Goal: Information Seeking & Learning: Learn about a topic

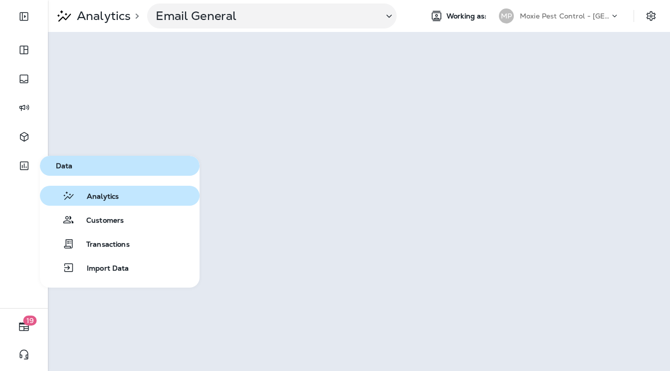
click at [100, 198] on span "Analytics" at bounding box center [97, 196] width 44 height 9
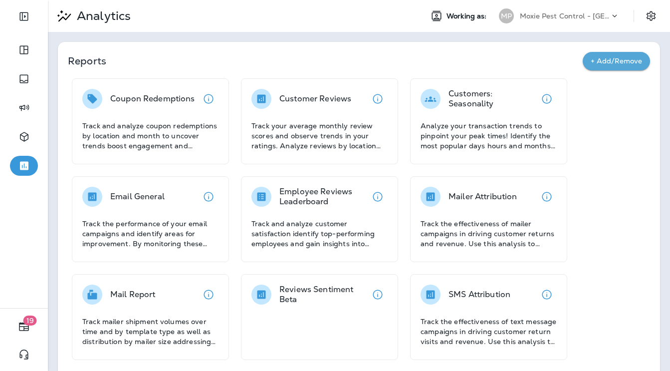
click at [100, 198] on div at bounding box center [92, 197] width 20 height 20
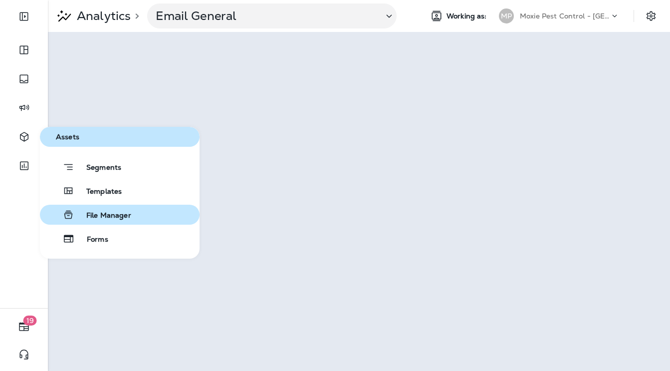
click at [121, 207] on button "File Manager" at bounding box center [120, 215] width 160 height 20
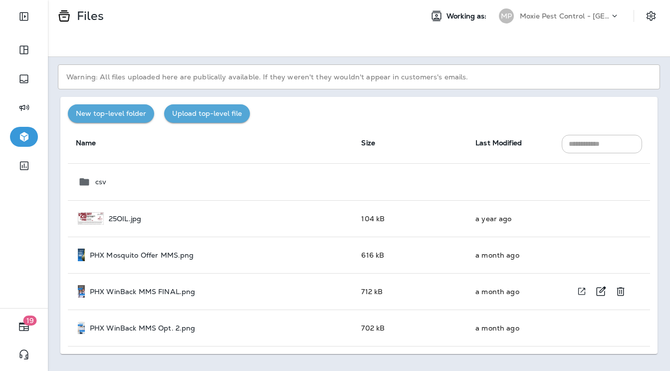
click at [126, 289] on p "PHX WinBack MMS FINAL.png" at bounding box center [143, 291] width 106 height 8
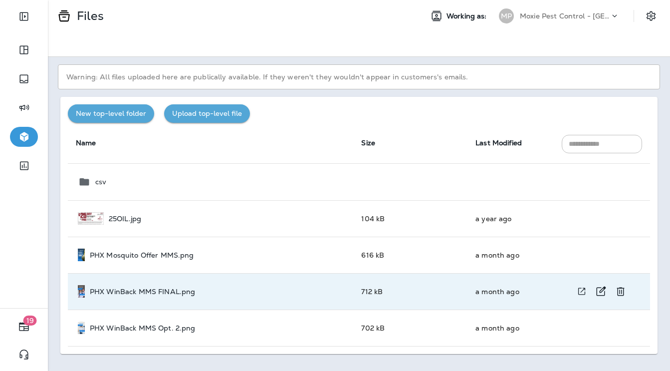
click at [147, 289] on p "PHX WinBack MMS FINAL.png" at bounding box center [143, 291] width 106 height 8
click at [589, 287] on button "View file in a new window" at bounding box center [582, 291] width 18 height 18
click at [618, 21] on div at bounding box center [619, 18] width 19 height 15
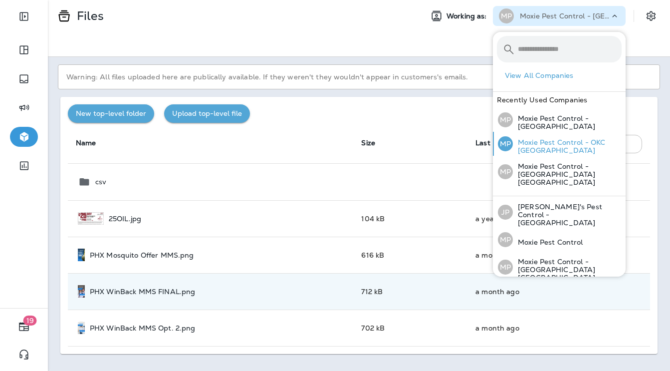
click at [574, 147] on p "Moxie Pest Control - OKC [GEOGRAPHIC_DATA]" at bounding box center [567, 146] width 109 height 16
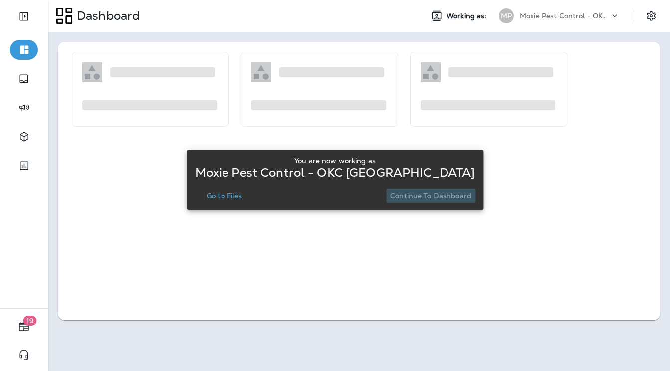
click at [443, 202] on button "Continue to Dashboard" at bounding box center [430, 196] width 89 height 14
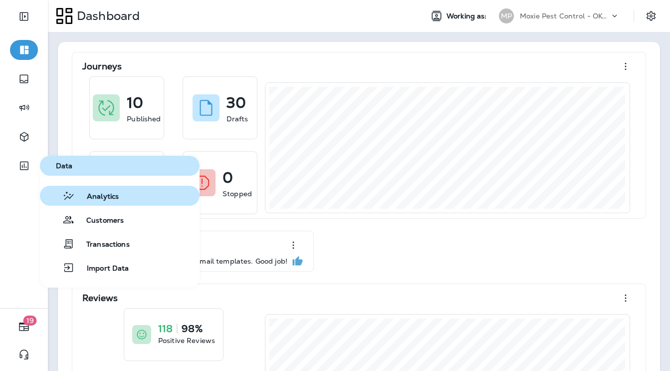
click at [77, 194] on span "Analytics" at bounding box center [97, 196] width 44 height 9
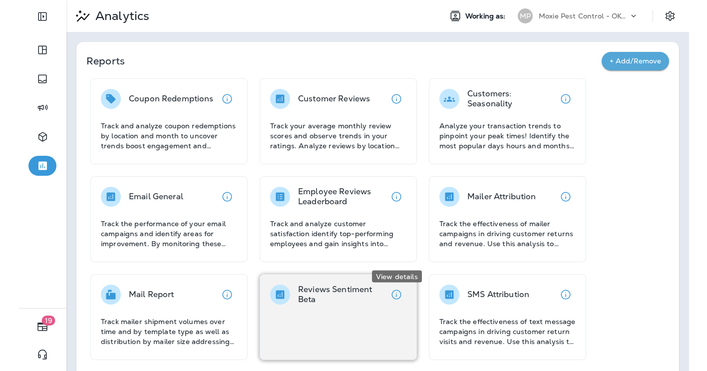
scroll to position [82, 0]
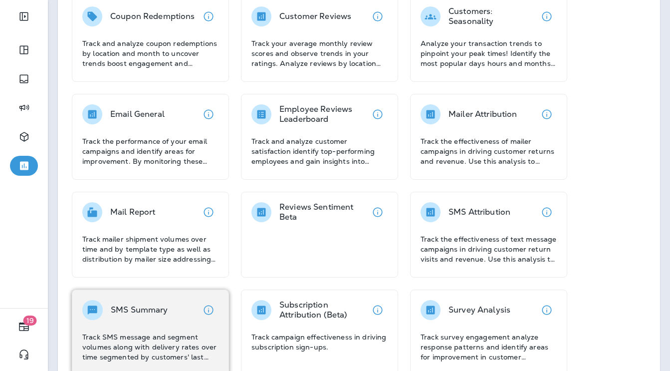
click at [144, 324] on div "SMS Summary Track SMS message and segment volumes along with delivery rates ove…" at bounding box center [150, 331] width 136 height 62
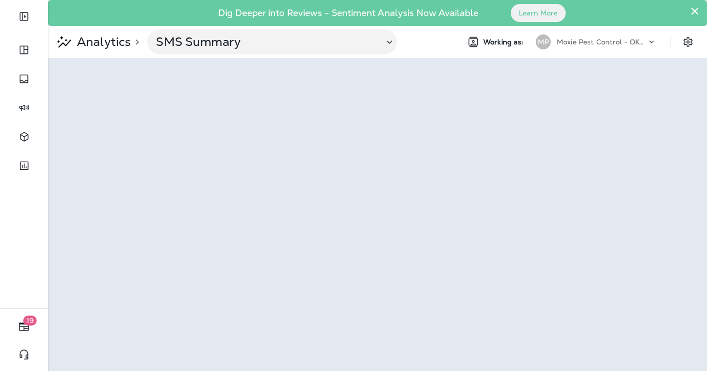
click at [670, 12] on button "×" at bounding box center [694, 11] width 9 height 16
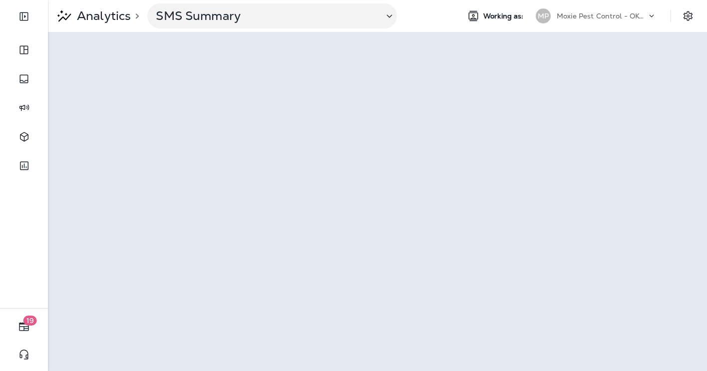
click at [645, 10] on div "Moxie Pest Control - OKC [GEOGRAPHIC_DATA]" at bounding box center [601, 15] width 90 height 15
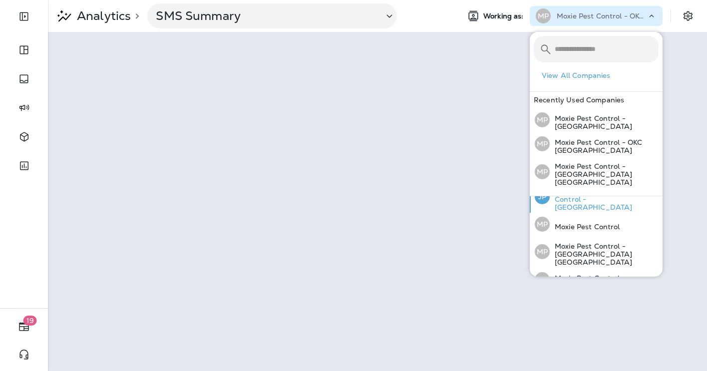
scroll to position [20, 0]
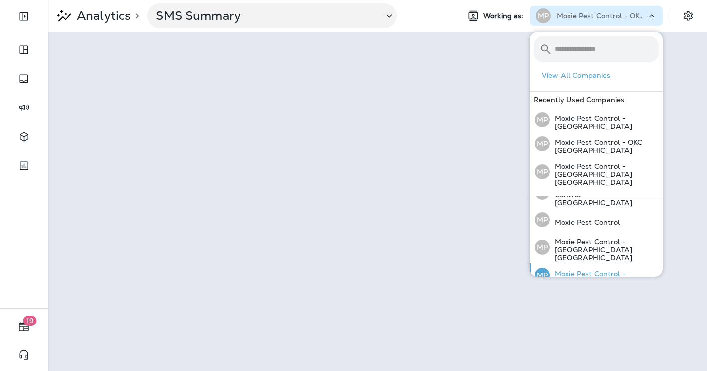
click at [596, 269] on p "Moxie Pest Control - [GEOGRAPHIC_DATA]" at bounding box center [603, 277] width 109 height 16
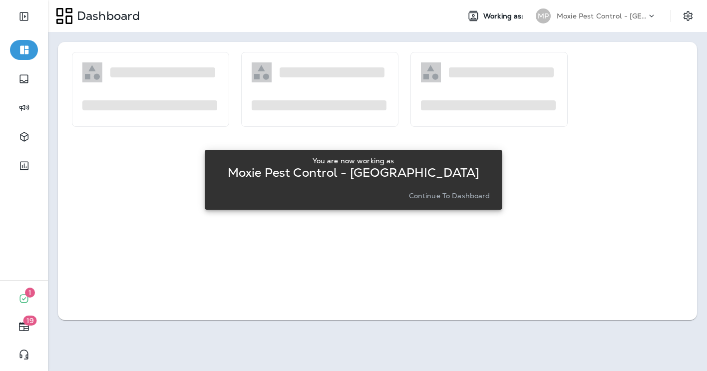
click at [467, 196] on p "Continue to Dashboard" at bounding box center [449, 196] width 81 height 8
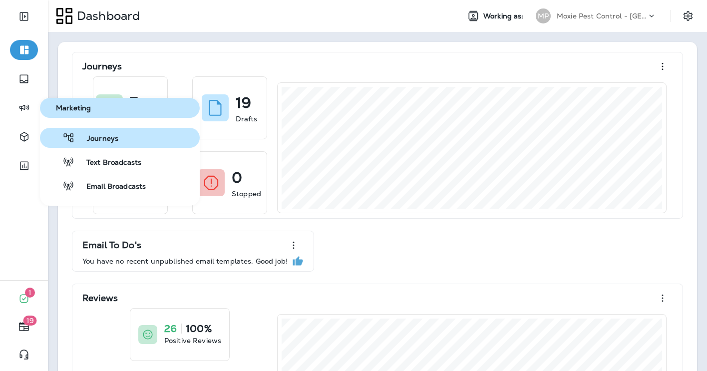
click at [108, 141] on span "Journeys" at bounding box center [96, 138] width 43 height 9
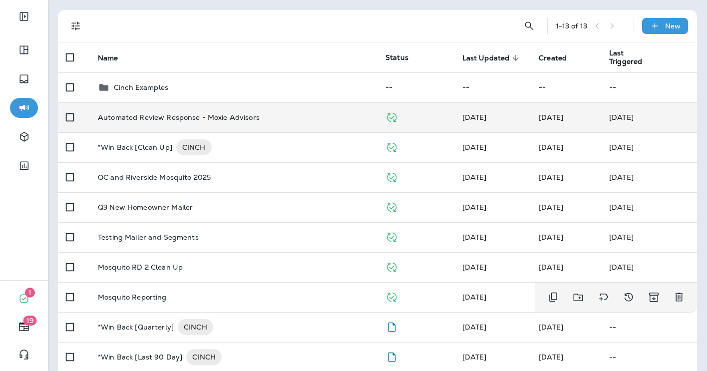
scroll to position [28, 0]
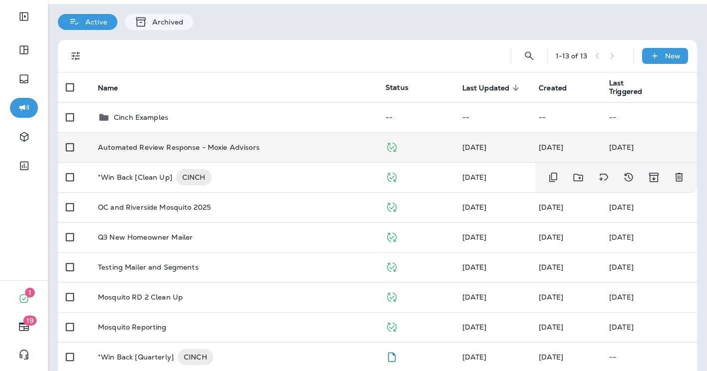
click at [230, 179] on div "*Win Back [Clean Up] CINCH" at bounding box center [233, 177] width 271 height 16
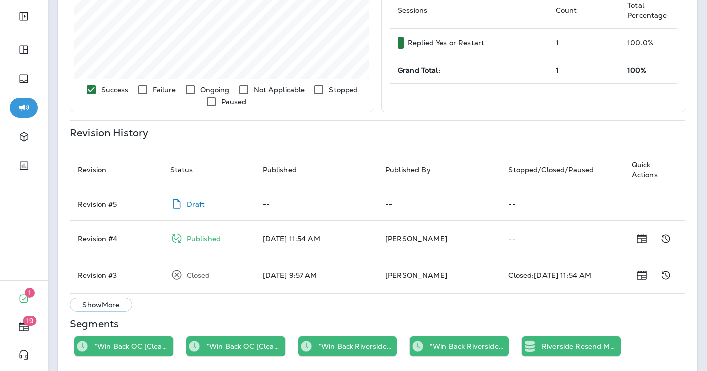
scroll to position [346, 0]
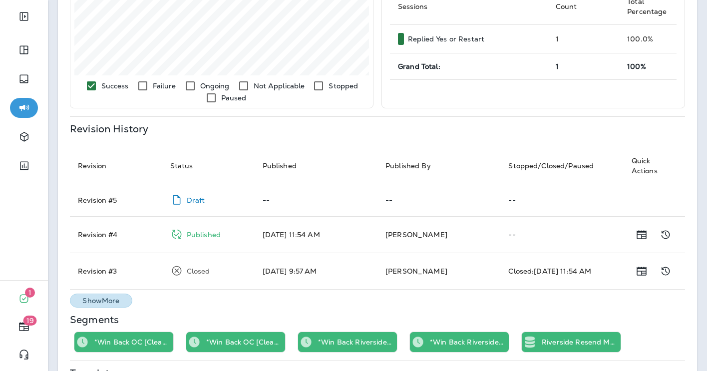
click at [109, 301] on p "Show More" at bounding box center [100, 300] width 37 height 8
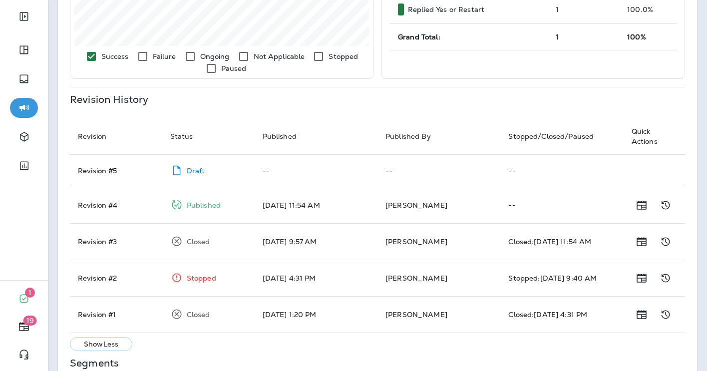
scroll to position [378, 0]
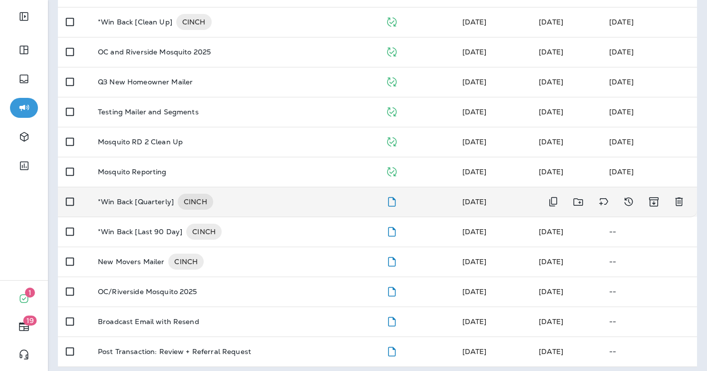
scroll to position [188, 0]
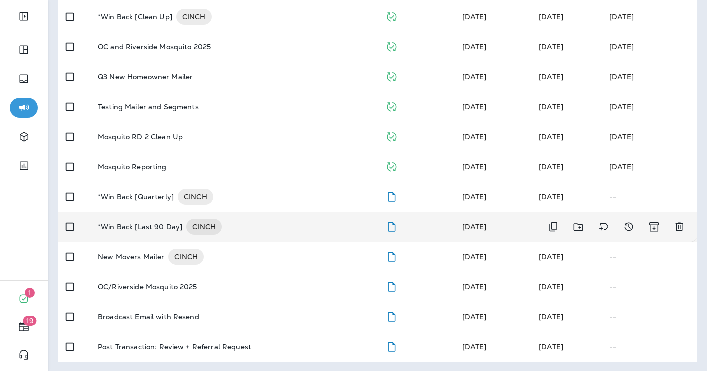
click at [240, 225] on div "*Win Back [Last 90 Day] CINCH" at bounding box center [233, 227] width 271 height 16
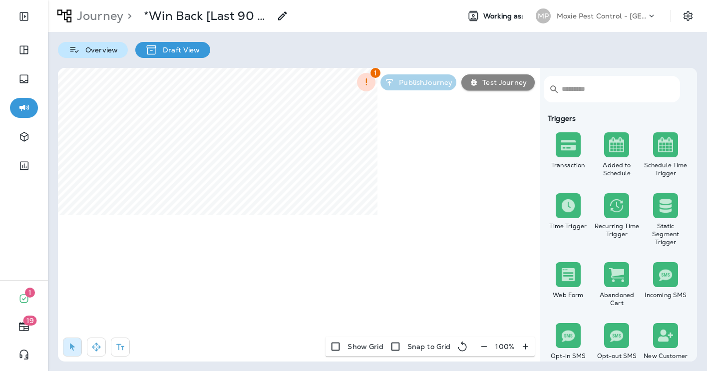
click at [84, 43] on div "Overview" at bounding box center [93, 50] width 70 height 16
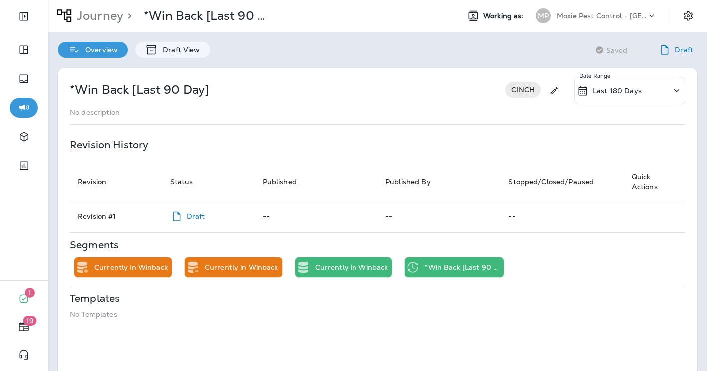
scroll to position [22, 0]
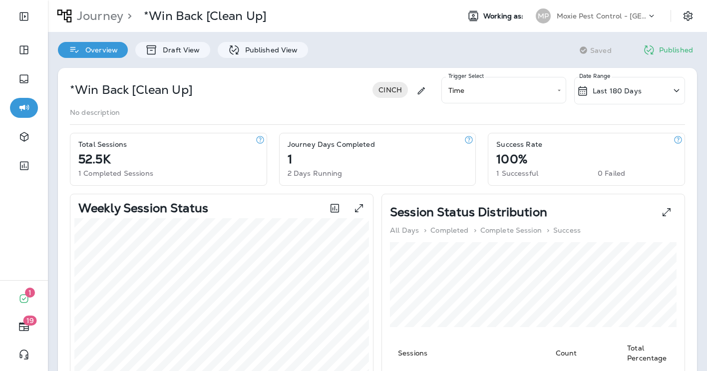
scroll to position [376, 0]
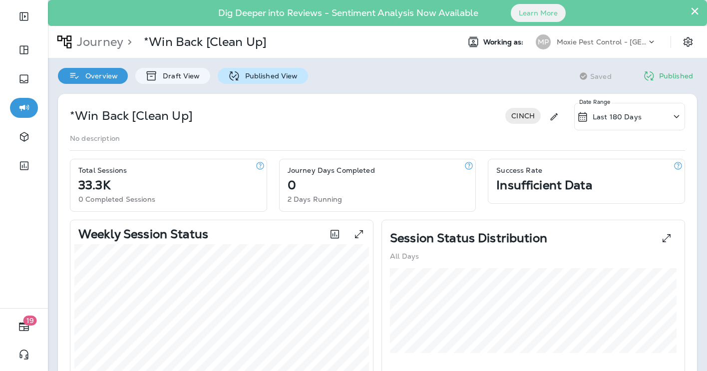
click at [272, 77] on p "Published View" at bounding box center [269, 76] width 58 height 8
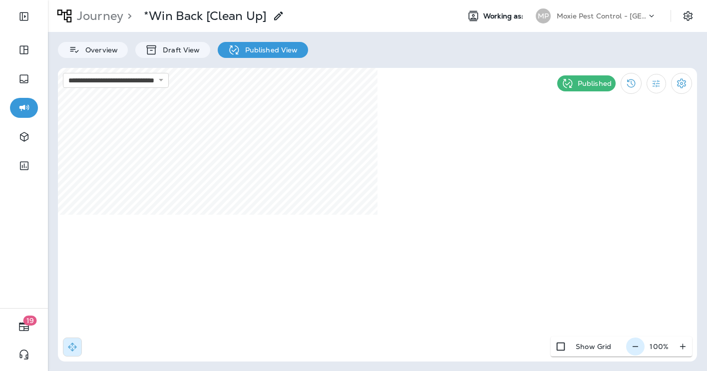
click at [632, 342] on icon "button" at bounding box center [635, 346] width 10 height 10
click at [635, 345] on icon "button" at bounding box center [635, 346] width 10 height 10
click at [634, 345] on icon "button" at bounding box center [639, 346] width 10 height 10
click at [635, 345] on icon "button" at bounding box center [640, 346] width 10 height 10
click at [634, 345] on icon "button" at bounding box center [639, 346] width 10 height 10
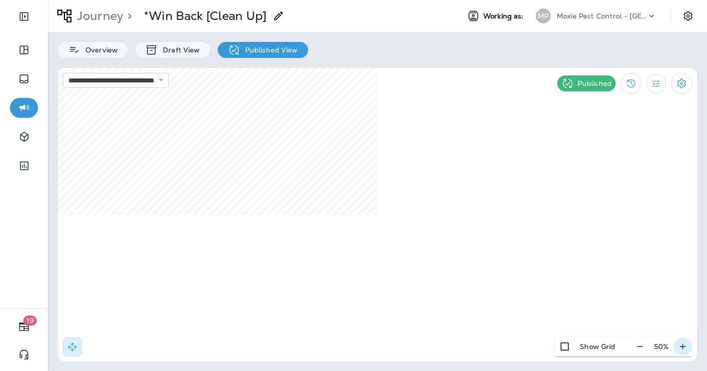
click at [683, 345] on icon "button" at bounding box center [682, 345] width 5 height 5
click at [430, 43] on div "**********" at bounding box center [377, 185] width 659 height 371
click at [106, 53] on p "Overview" at bounding box center [98, 50] width 37 height 8
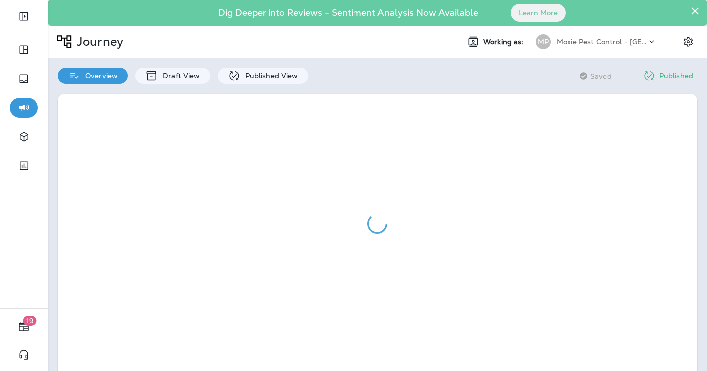
click at [623, 39] on p "Moxie Pest Control - [GEOGRAPHIC_DATA]" at bounding box center [601, 42] width 90 height 8
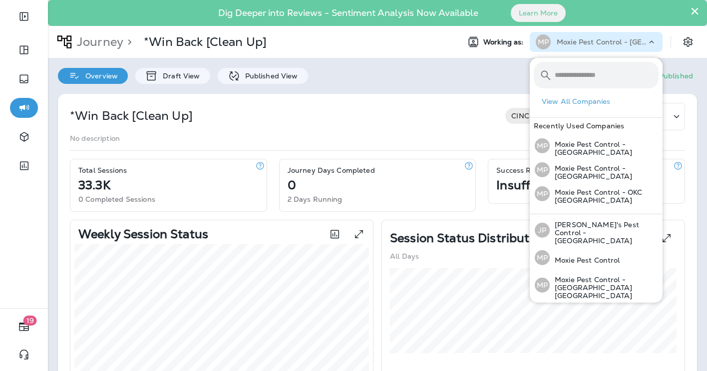
click at [467, 123] on div "*Win Back [Clean Up] CINCH Last 180 Days Date Range" at bounding box center [377, 116] width 615 height 27
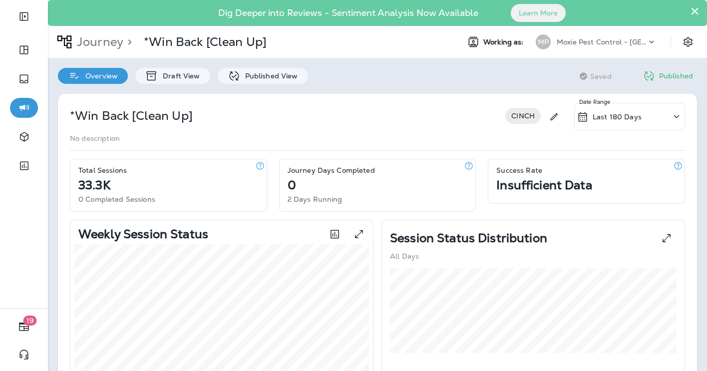
click at [595, 44] on p "Moxie Pest Control - [GEOGRAPHIC_DATA]" at bounding box center [601, 42] width 90 height 8
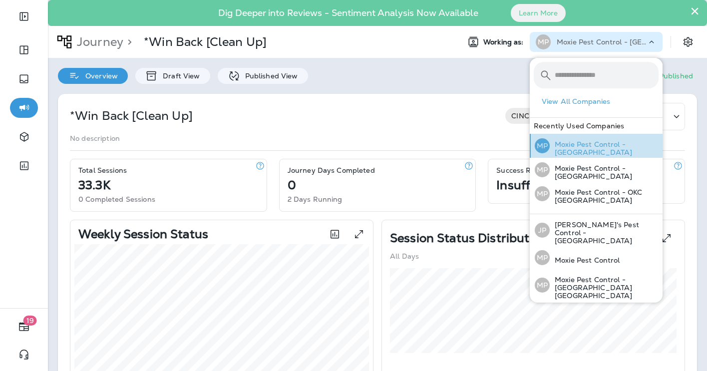
click at [594, 153] on p "Moxie Pest Control - [GEOGRAPHIC_DATA]" at bounding box center [603, 148] width 109 height 16
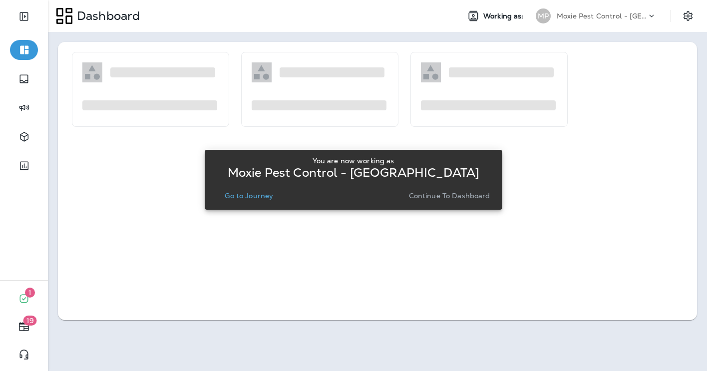
click at [451, 198] on p "Continue to Dashboard" at bounding box center [449, 196] width 81 height 8
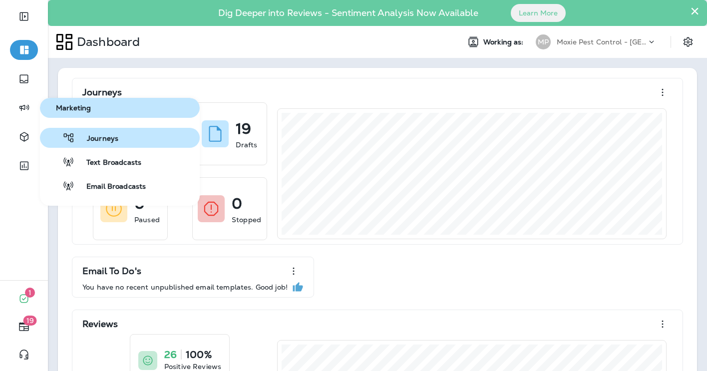
click at [99, 141] on span "Journeys" at bounding box center [96, 138] width 43 height 9
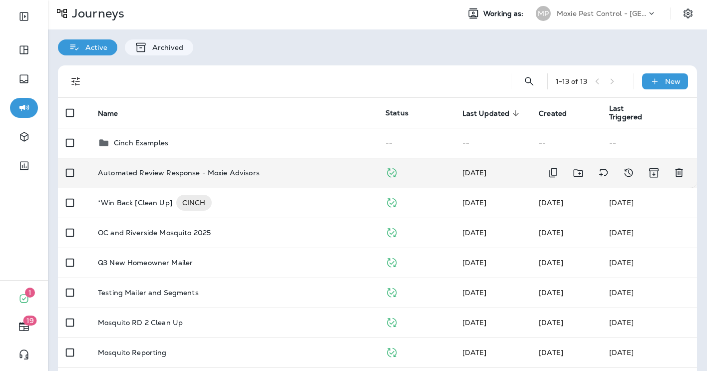
scroll to position [29, 0]
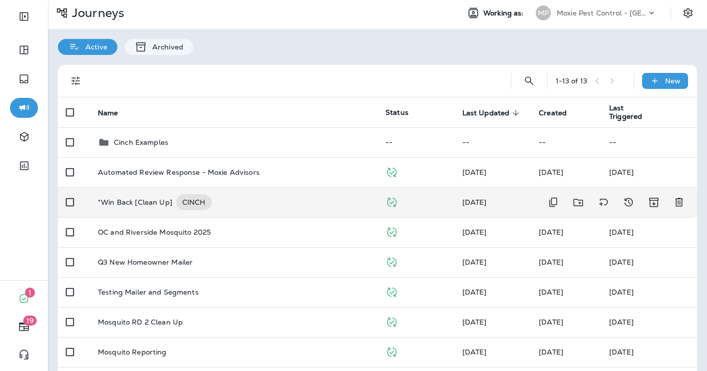
click at [140, 200] on p "*Win Back [Clean Up]" at bounding box center [135, 202] width 74 height 16
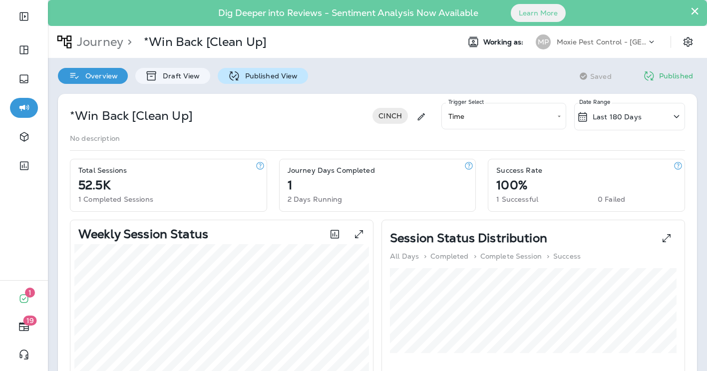
click at [271, 82] on div "Published View" at bounding box center [263, 76] width 90 height 16
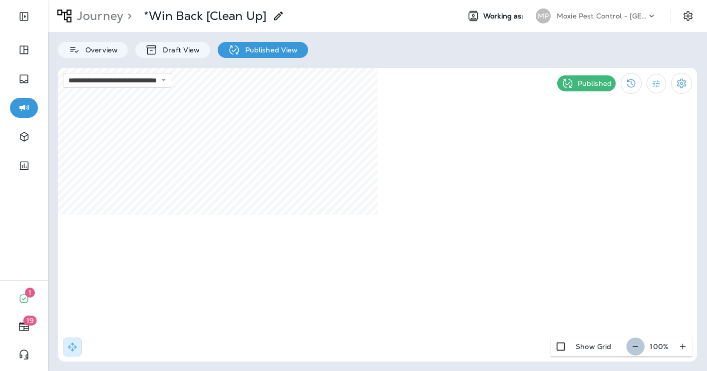
click at [640, 350] on icon "button" at bounding box center [635, 346] width 10 height 10
click at [640, 350] on icon "button" at bounding box center [639, 346] width 10 height 10
click at [640, 350] on icon "button" at bounding box center [640, 346] width 10 height 10
click at [640, 350] on icon "button" at bounding box center [639, 346] width 10 height 10
